Goal: Task Accomplishment & Management: Use online tool/utility

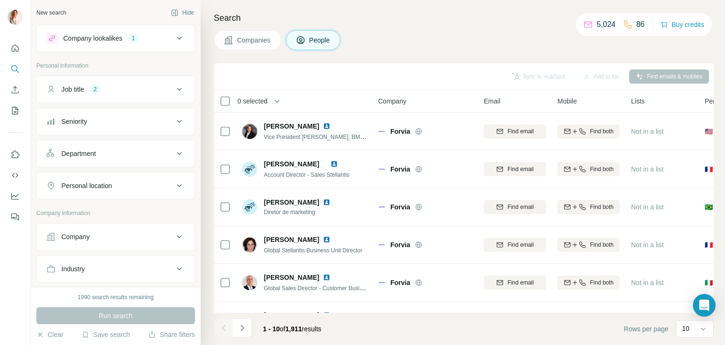
click at [511, 43] on div "Companies People" at bounding box center [464, 40] width 500 height 20
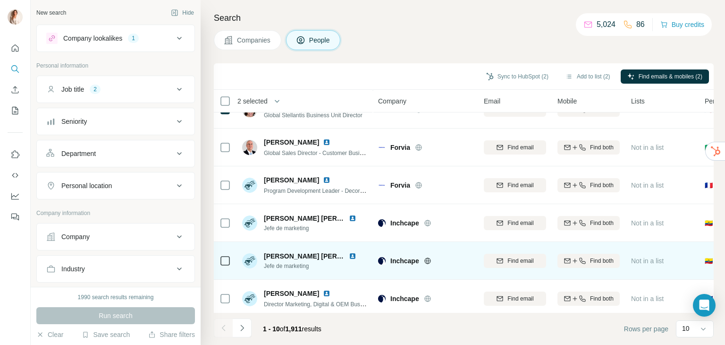
scroll to position [182, 0]
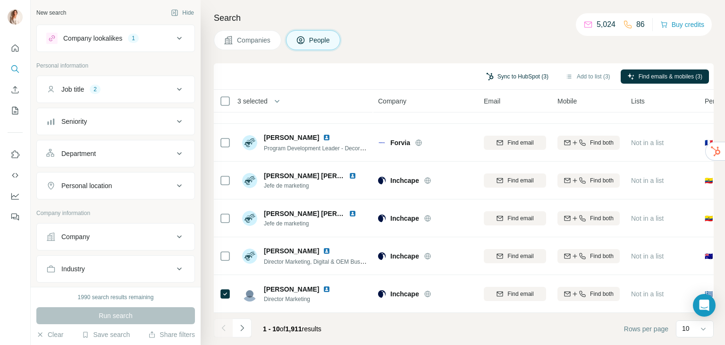
click at [521, 75] on button "Sync to HubSpot (3)" at bounding box center [518, 76] width 76 height 14
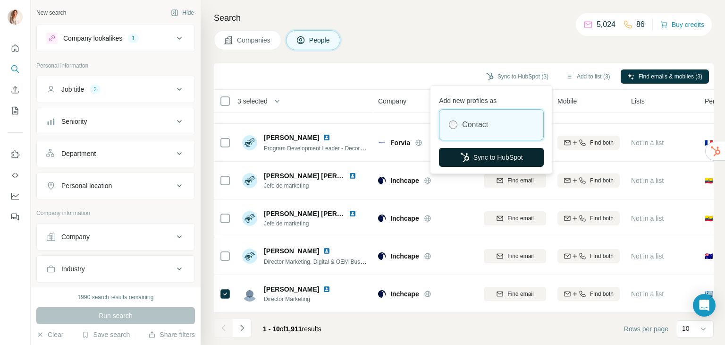
click at [519, 152] on button "Sync to HubSpot" at bounding box center [491, 157] width 105 height 19
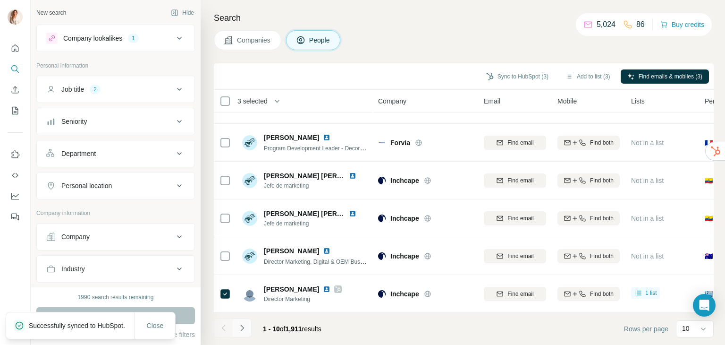
click at [242, 332] on icon "Navigate to next page" at bounding box center [242, 327] width 9 height 9
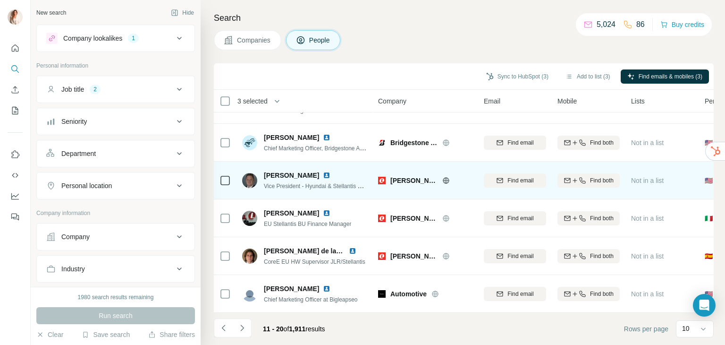
click at [219, 178] on td at bounding box center [225, 181] width 23 height 38
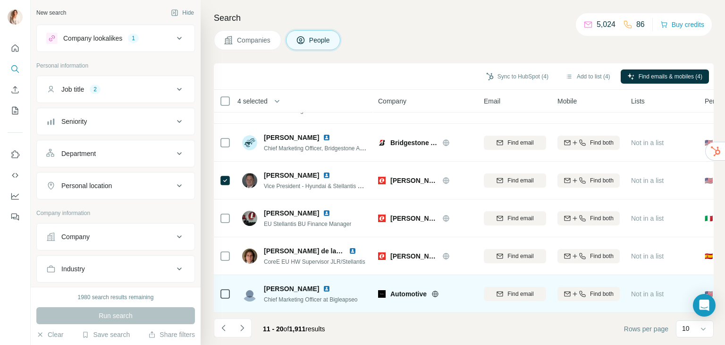
click at [233, 297] on td at bounding box center [225, 294] width 23 height 38
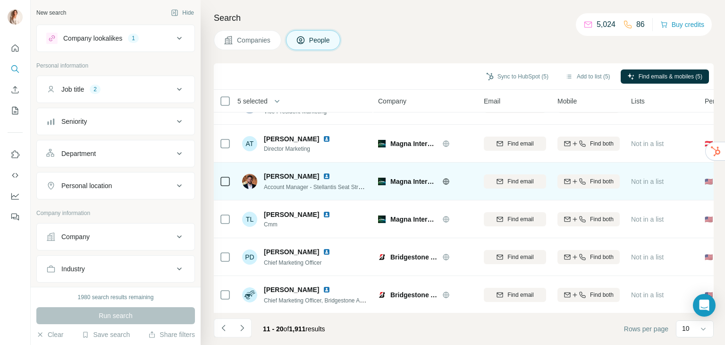
scroll to position [0, 0]
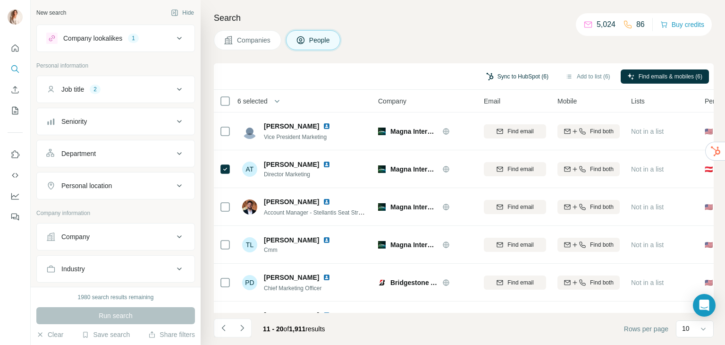
click at [533, 77] on button "Sync to HubSpot (6)" at bounding box center [518, 76] width 76 height 14
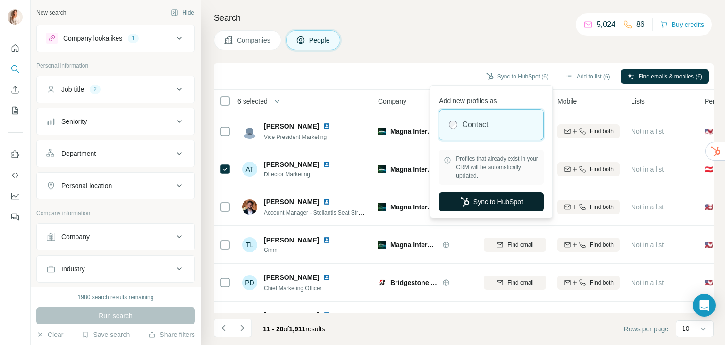
click at [504, 205] on button "Sync to HubSpot" at bounding box center [491, 201] width 105 height 19
